Goal: Task Accomplishment & Management: Manage account settings

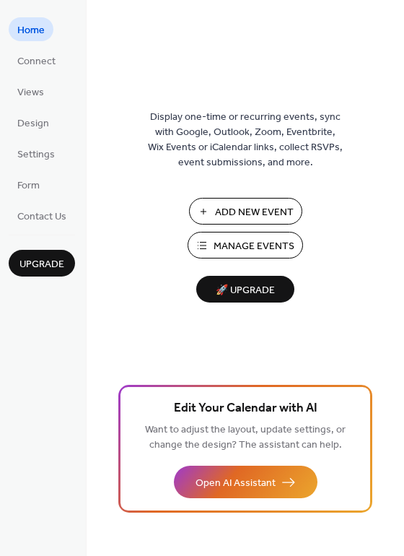
click at [209, 240] on button "Manage Events" at bounding box center [245, 245] width 115 height 27
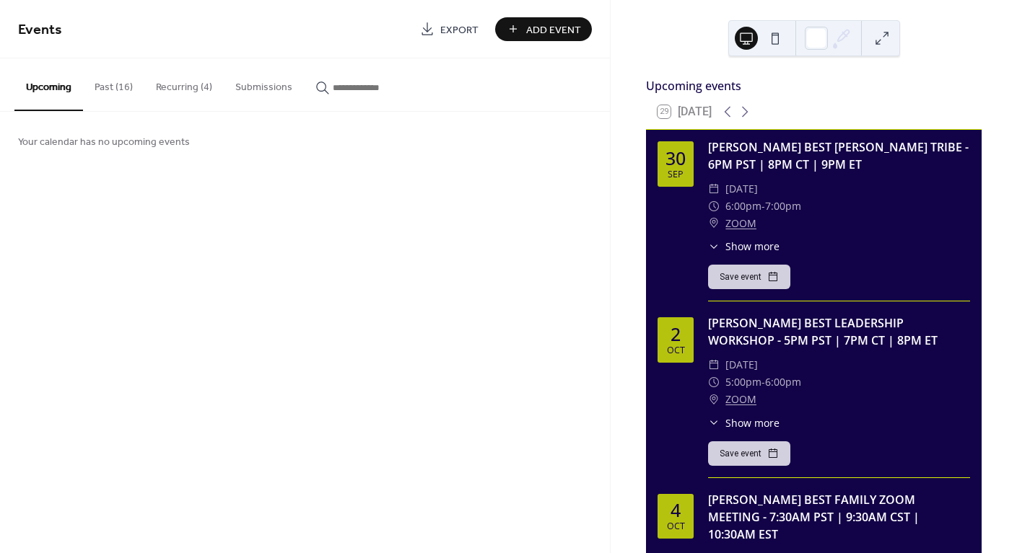
click at [113, 87] on button "Past (16)" at bounding box center [113, 83] width 61 height 51
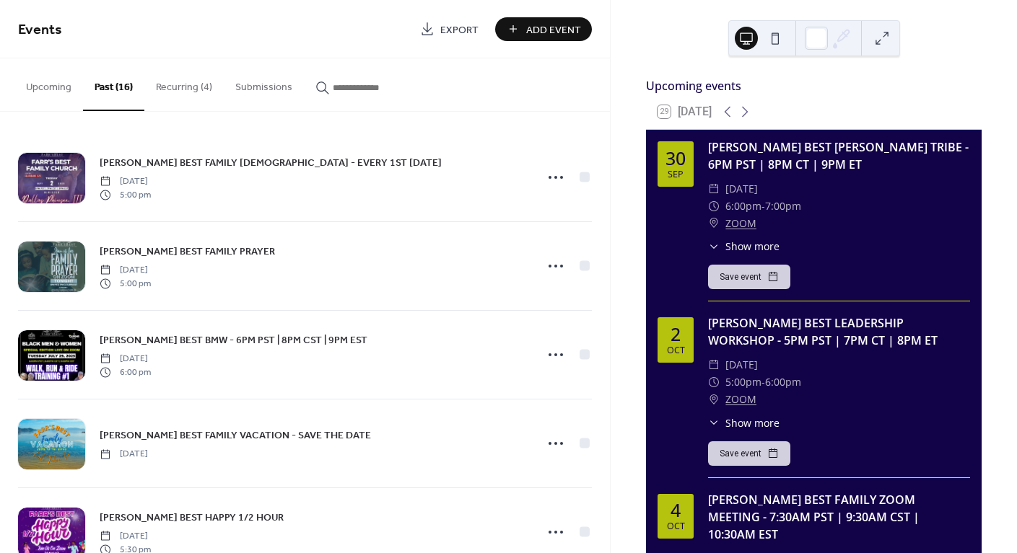
click at [192, 82] on button "Recurring (4)" at bounding box center [183, 83] width 79 height 51
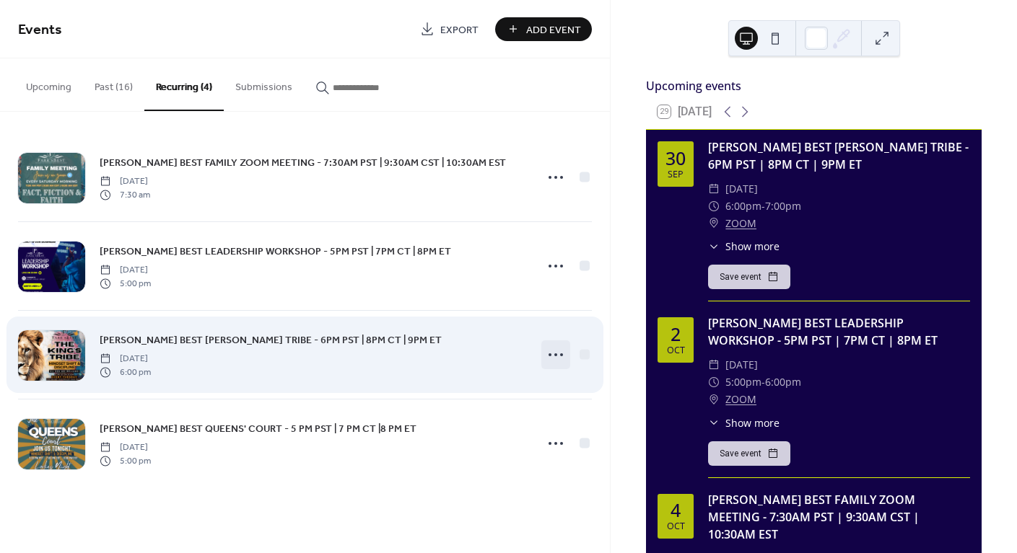
click at [548, 354] on icon at bounding box center [555, 354] width 23 height 23
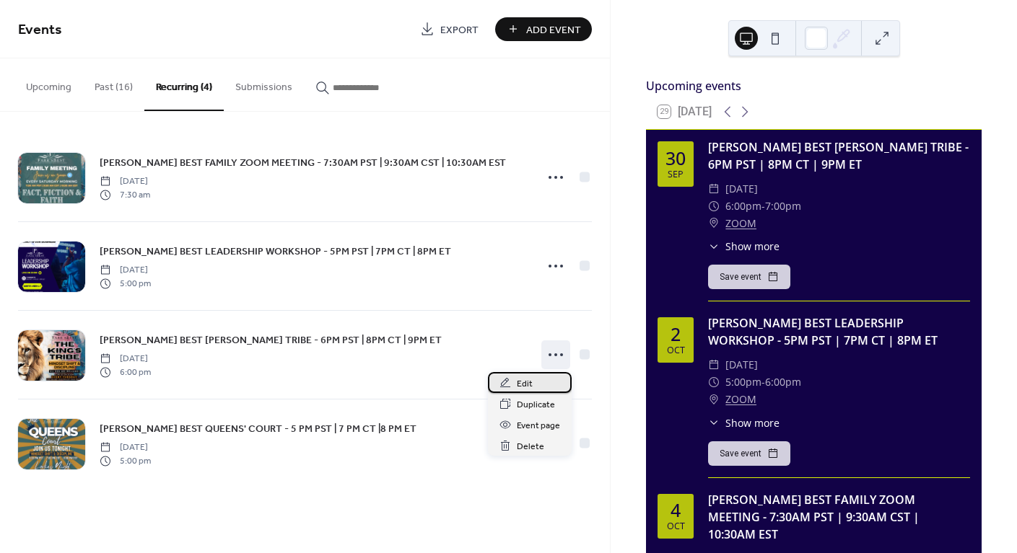
click at [523, 374] on div "Edit" at bounding box center [530, 382] width 84 height 21
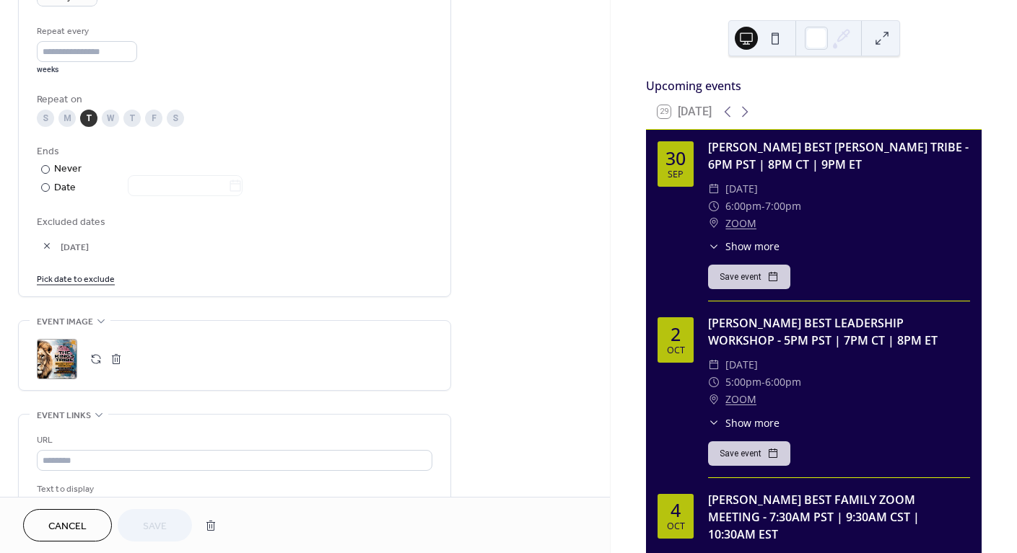
scroll to position [680, 0]
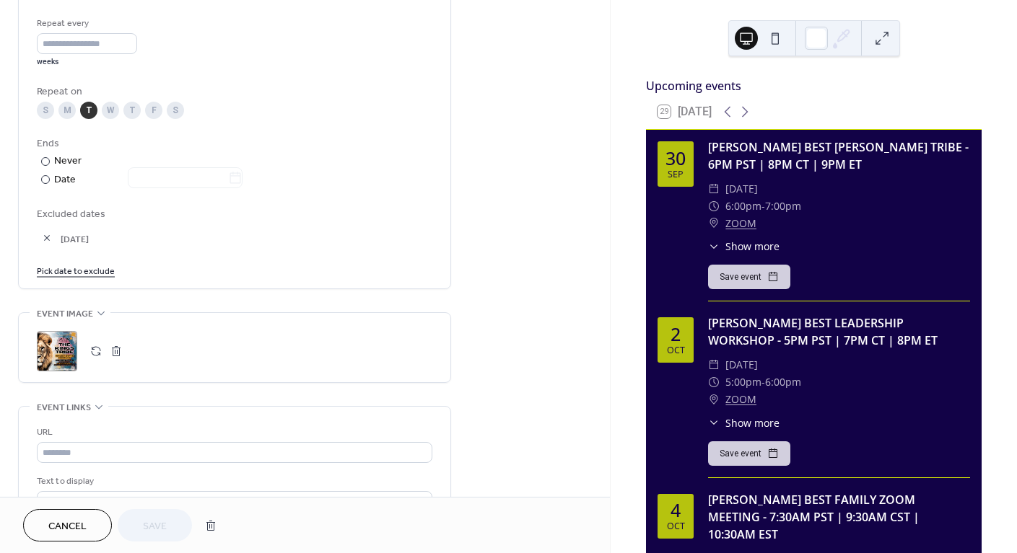
click at [91, 358] on button "button" at bounding box center [96, 351] width 20 height 20
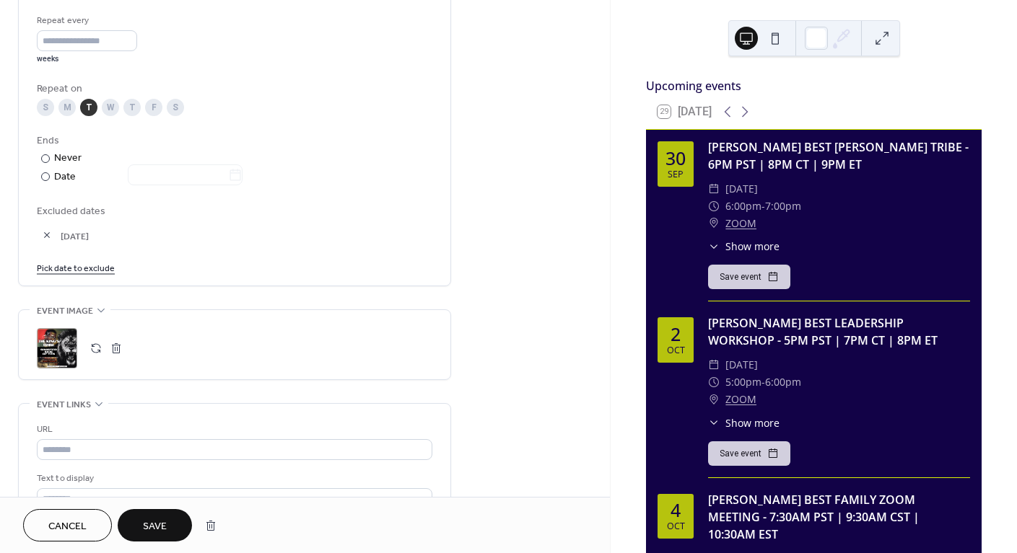
click at [161, 521] on span "Save" at bounding box center [155, 527] width 24 height 15
